Goal: Task Accomplishment & Management: Manage account settings

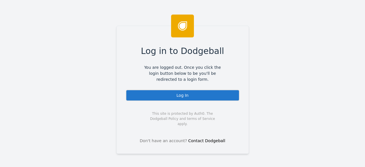
click at [175, 93] on div "Log In" at bounding box center [183, 95] width 114 height 11
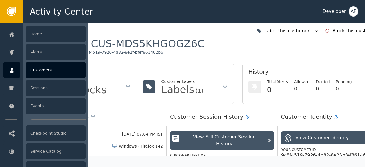
click at [42, 70] on div "Customers" at bounding box center [56, 70] width 60 height 16
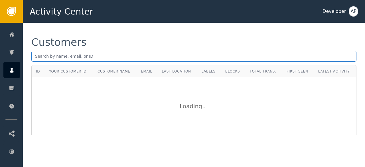
click at [40, 56] on input "text" at bounding box center [193, 56] width 325 height 11
paste input "[EMAIL_ADDRESS][DOMAIN_NAME]"
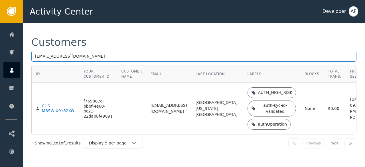
type input "[EMAIL_ADDRESS][DOMAIN_NAME]"
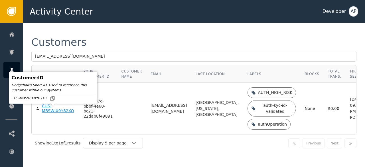
click at [57, 113] on div "CUS-MBSWIX9Y82XO" at bounding box center [58, 109] width 33 height 10
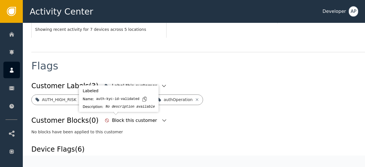
scroll to position [195, 0]
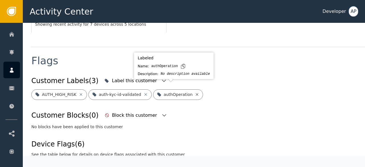
click at [196, 93] on icon at bounding box center [197, 94] width 3 height 3
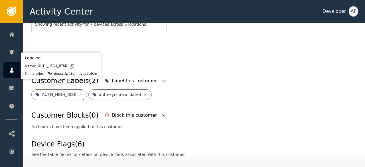
click at [80, 92] on icon at bounding box center [81, 94] width 5 height 5
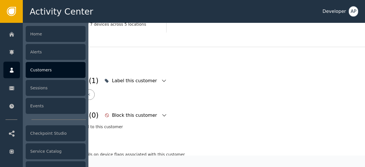
click at [40, 67] on div "Customers" at bounding box center [56, 70] width 60 height 16
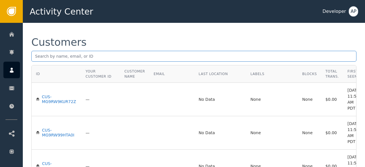
click at [39, 57] on input "text" at bounding box center [193, 56] width 325 height 11
paste input "[EMAIL_ADDRESS][DOMAIN_NAME]"
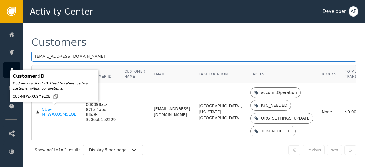
type input "[EMAIL_ADDRESS][DOMAIN_NAME]"
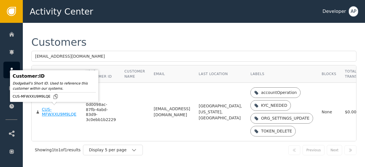
click at [46, 111] on div "CUS-MFWXXU9M9LQE" at bounding box center [59, 112] width 35 height 10
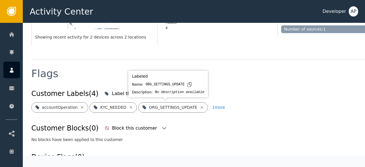
scroll to position [177, 0]
click at [200, 107] on icon at bounding box center [201, 107] width 3 height 3
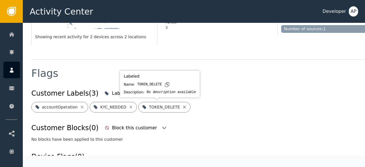
click at [182, 106] on icon at bounding box center [184, 107] width 5 height 5
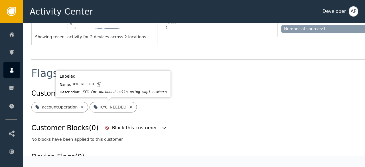
click at [129, 108] on icon at bounding box center [131, 107] width 5 height 5
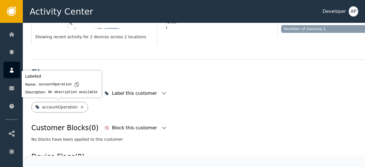
click at [80, 105] on icon at bounding box center [82, 107] width 5 height 5
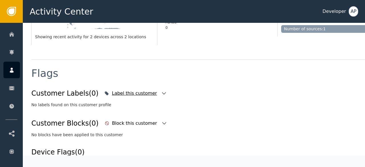
click at [161, 95] on icon "button" at bounding box center [164, 93] width 6 height 6
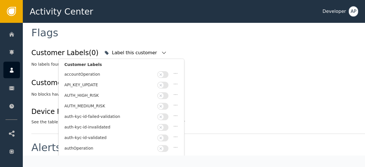
scroll to position [0, 0]
click at [165, 134] on button "button" at bounding box center [162, 137] width 11 height 7
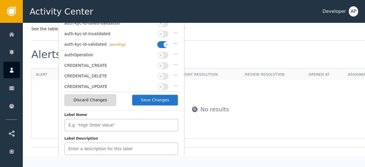
scroll to position [311, 0]
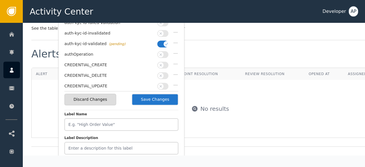
click at [165, 98] on button "Save Changes" at bounding box center [155, 100] width 47 height 12
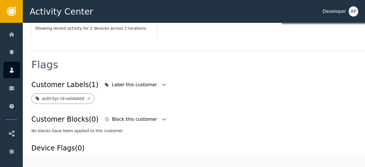
scroll to position [183, 0]
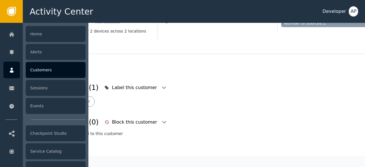
click at [38, 70] on div "Customers" at bounding box center [56, 70] width 60 height 16
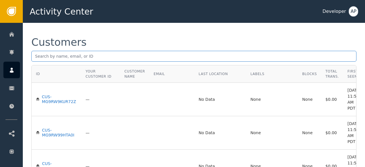
click at [38, 57] on input "text" at bounding box center [193, 56] width 325 height 11
paste input "[PERSON_NAME][EMAIL_ADDRESS][DOMAIN_NAME]"
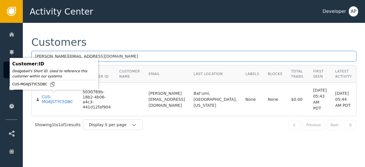
type input "[PERSON_NAME][EMAIL_ADDRESS][DOMAIN_NAME]"
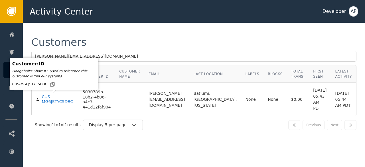
click at [52, 96] on div "CUS-MG6JSTYC5DBC" at bounding box center [58, 99] width 32 height 10
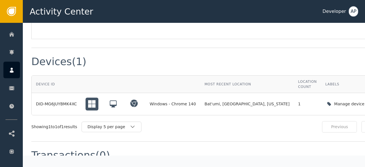
scroll to position [415, 0]
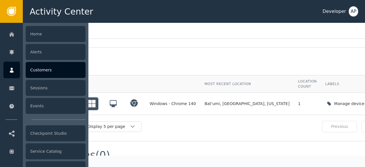
click at [34, 68] on div "Customers" at bounding box center [56, 70] width 60 height 16
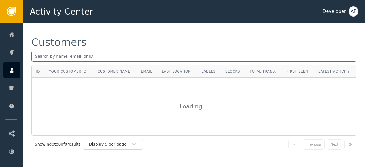
click at [36, 53] on input "text" at bounding box center [193, 56] width 325 height 11
paste input "[EMAIL_ADDRESS][DOMAIN_NAME]"
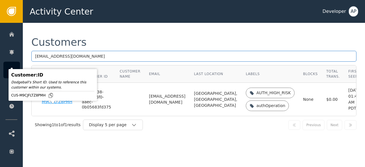
type input "[EMAIL_ADDRESS][DOMAIN_NAME]"
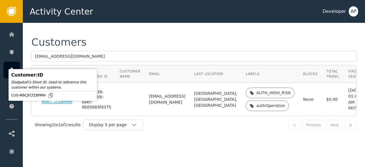
click at [51, 104] on div "CUS-M9CJFLTZ8PMH" at bounding box center [57, 99] width 31 height 10
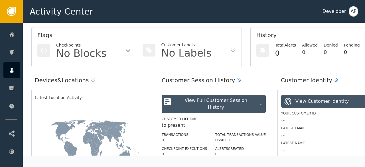
scroll to position [41, 0]
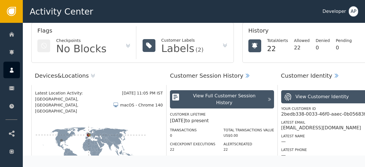
click at [149, 117] on div "Latest Location Activity: [DATE] 11:05 PM IST [GEOGRAPHIC_DATA], [GEOGRAPHIC_DA…" at bounding box center [98, 139] width 135 height 108
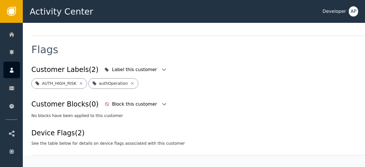
scroll to position [193, 0]
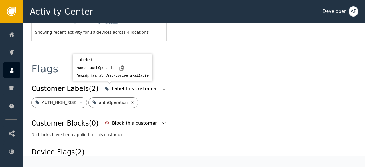
click at [130, 100] on icon at bounding box center [132, 102] width 5 height 5
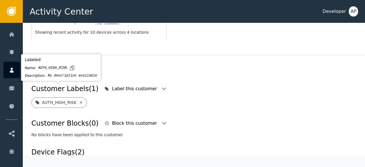
click at [80, 101] on icon at bounding box center [81, 102] width 3 height 3
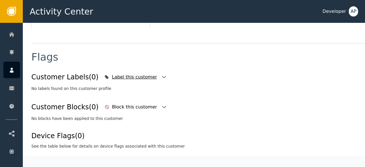
click at [134, 78] on div "Label this customer" at bounding box center [135, 77] width 46 height 7
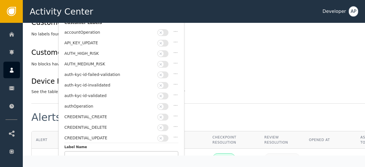
scroll to position [257, 0]
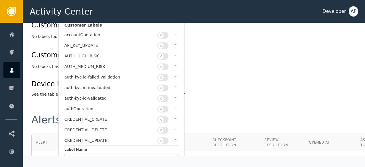
click at [167, 95] on button "button" at bounding box center [162, 98] width 11 height 7
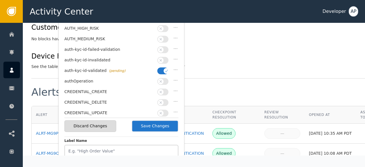
scroll to position [285, 0]
click at [154, 127] on button "Save Changes" at bounding box center [155, 126] width 47 height 12
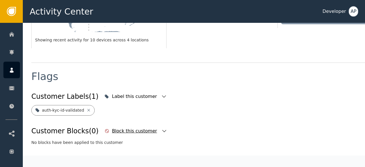
scroll to position [183, 0]
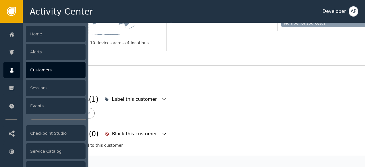
click at [35, 70] on div "Customers" at bounding box center [56, 70] width 60 height 16
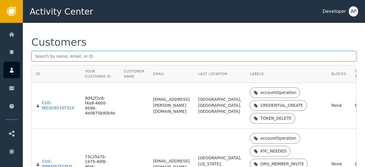
click at [37, 56] on input "text" at bounding box center [193, 56] width 325 height 11
paste input "[EMAIL_ADDRESS][DOMAIN_NAME]"
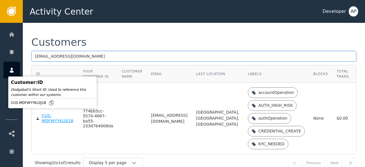
type input "[EMAIL_ADDRESS][DOMAIN_NAME]"
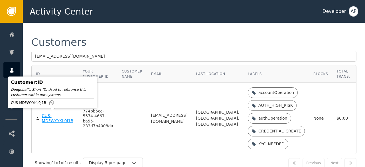
click at [52, 118] on div "CUS-MDFWYYKL0J1B" at bounding box center [58, 118] width 33 height 10
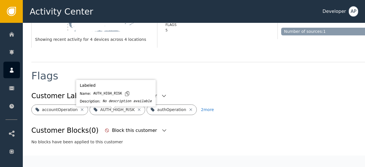
scroll to position [175, 0]
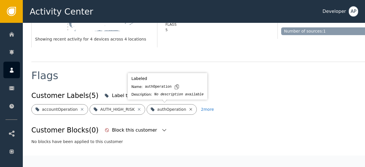
click at [188, 107] on icon at bounding box center [190, 109] width 5 height 5
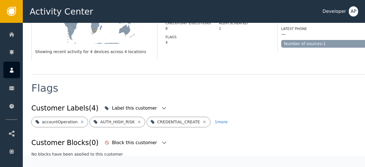
scroll to position [163, 0]
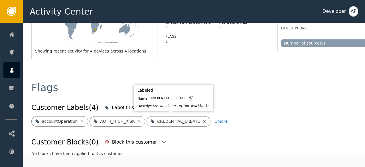
click at [202, 121] on icon at bounding box center [204, 121] width 5 height 5
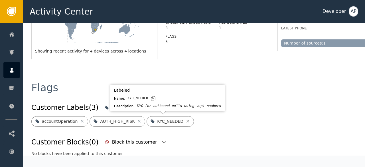
click at [186, 121] on icon at bounding box center [188, 121] width 5 height 5
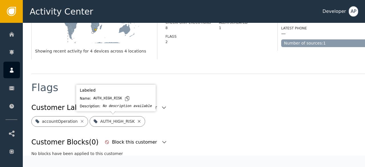
click at [137, 121] on icon at bounding box center [139, 121] width 5 height 5
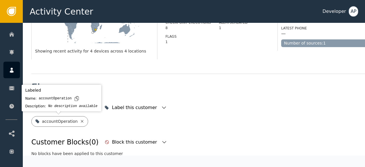
click at [80, 121] on icon at bounding box center [82, 121] width 5 height 5
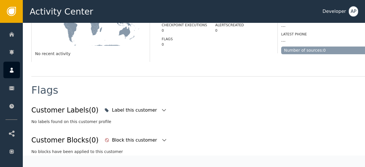
scroll to position [165, 0]
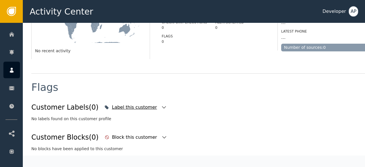
click at [161, 108] on icon "button" at bounding box center [164, 107] width 6 height 6
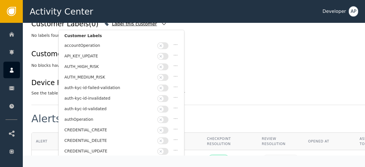
scroll to position [246, 0]
click at [165, 105] on button "button" at bounding box center [162, 108] width 11 height 7
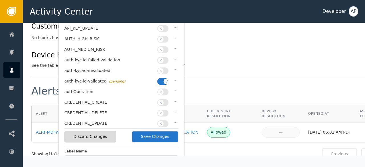
scroll to position [274, 0]
click at [152, 131] on button "Save Changes" at bounding box center [155, 136] width 47 height 12
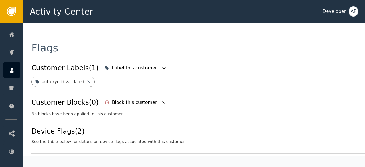
scroll to position [204, 0]
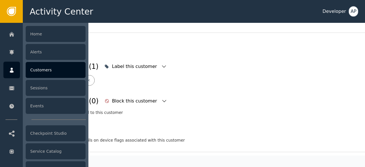
click at [46, 70] on div "Customers" at bounding box center [56, 70] width 60 height 16
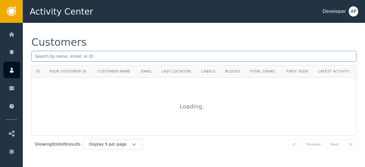
click at [39, 57] on input "text" at bounding box center [193, 56] width 325 height 11
paste input "[EMAIL_ADDRESS][DOMAIN_NAME]"
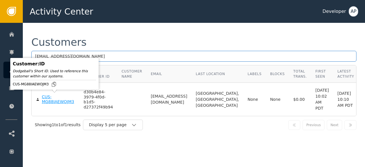
type input "[EMAIL_ADDRESS][DOMAIN_NAME]"
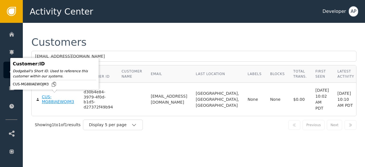
click at [50, 99] on div "CUS-MG88IAEWOJM3" at bounding box center [58, 99] width 33 height 10
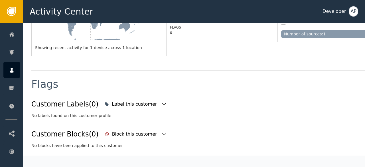
scroll to position [172, 0]
click at [161, 101] on icon "button" at bounding box center [164, 104] width 6 height 6
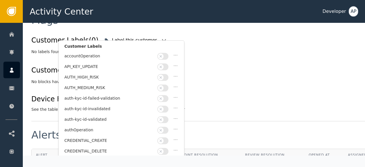
scroll to position [236, 0]
click at [166, 116] on button "button" at bounding box center [162, 119] width 11 height 7
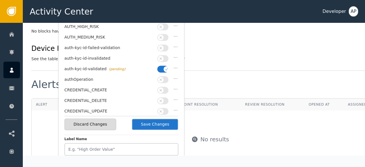
scroll to position [287, 0]
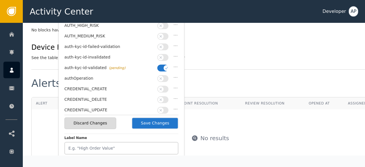
click at [151, 123] on button "Save Changes" at bounding box center [155, 123] width 47 height 12
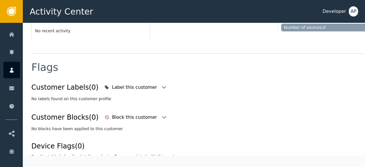
scroll to position [183, 0]
